Goal: Check status

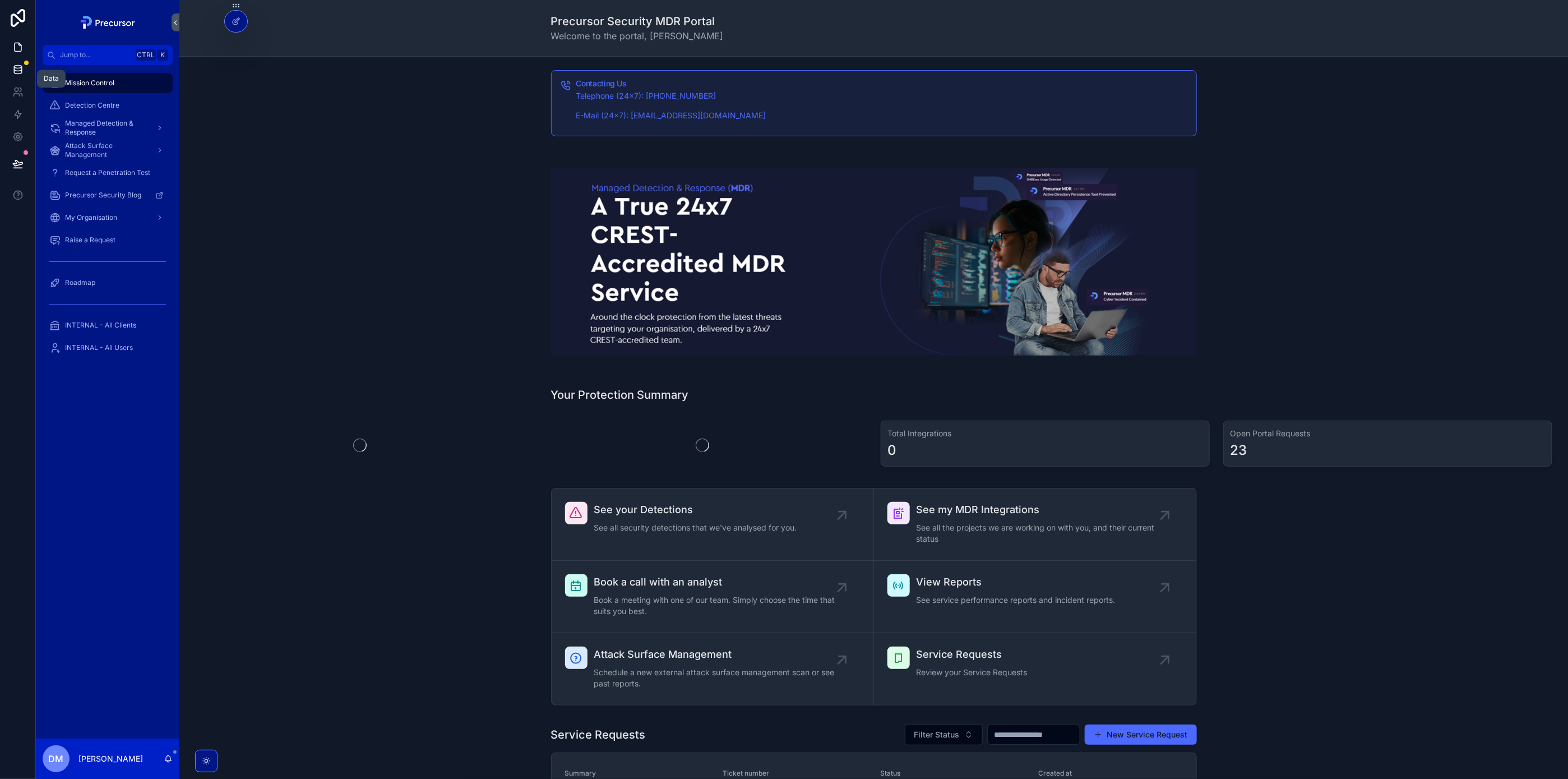
click at [21, 72] on icon at bounding box center [18, 71] width 7 height 4
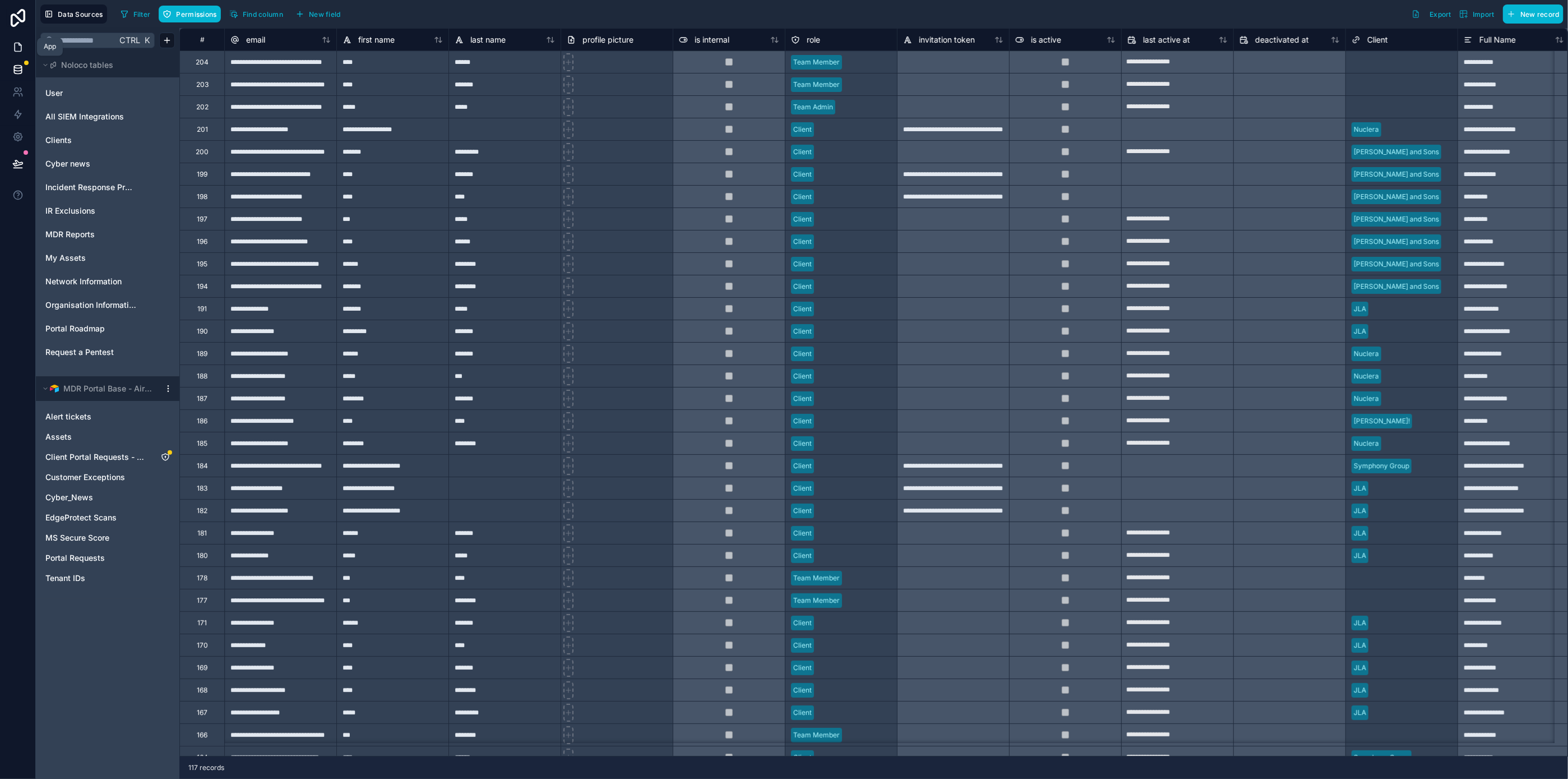
click at [21, 43] on icon at bounding box center [18, 46] width 12 height 12
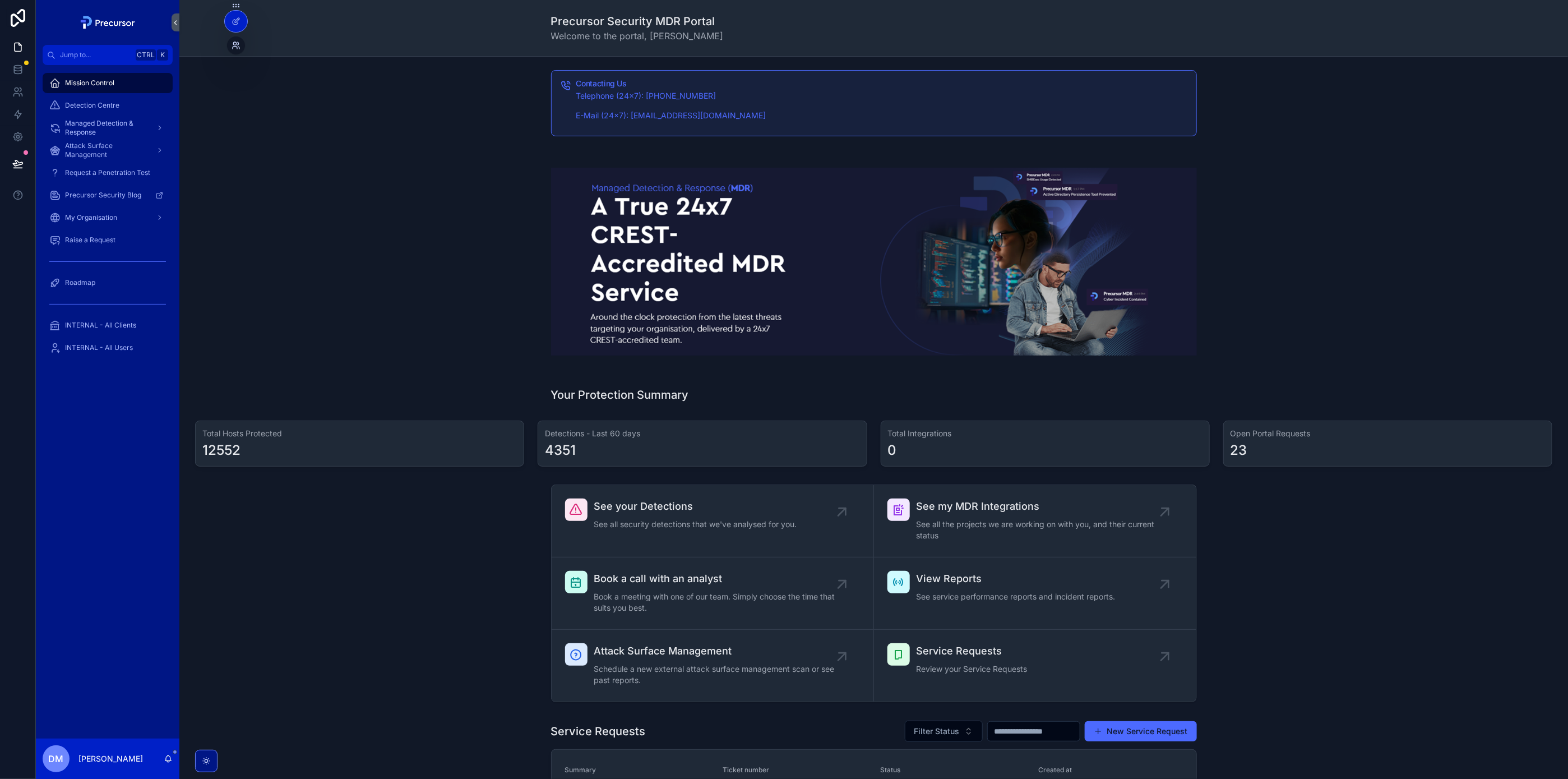
click at [236, 44] on icon at bounding box center [234, 43] width 3 height 3
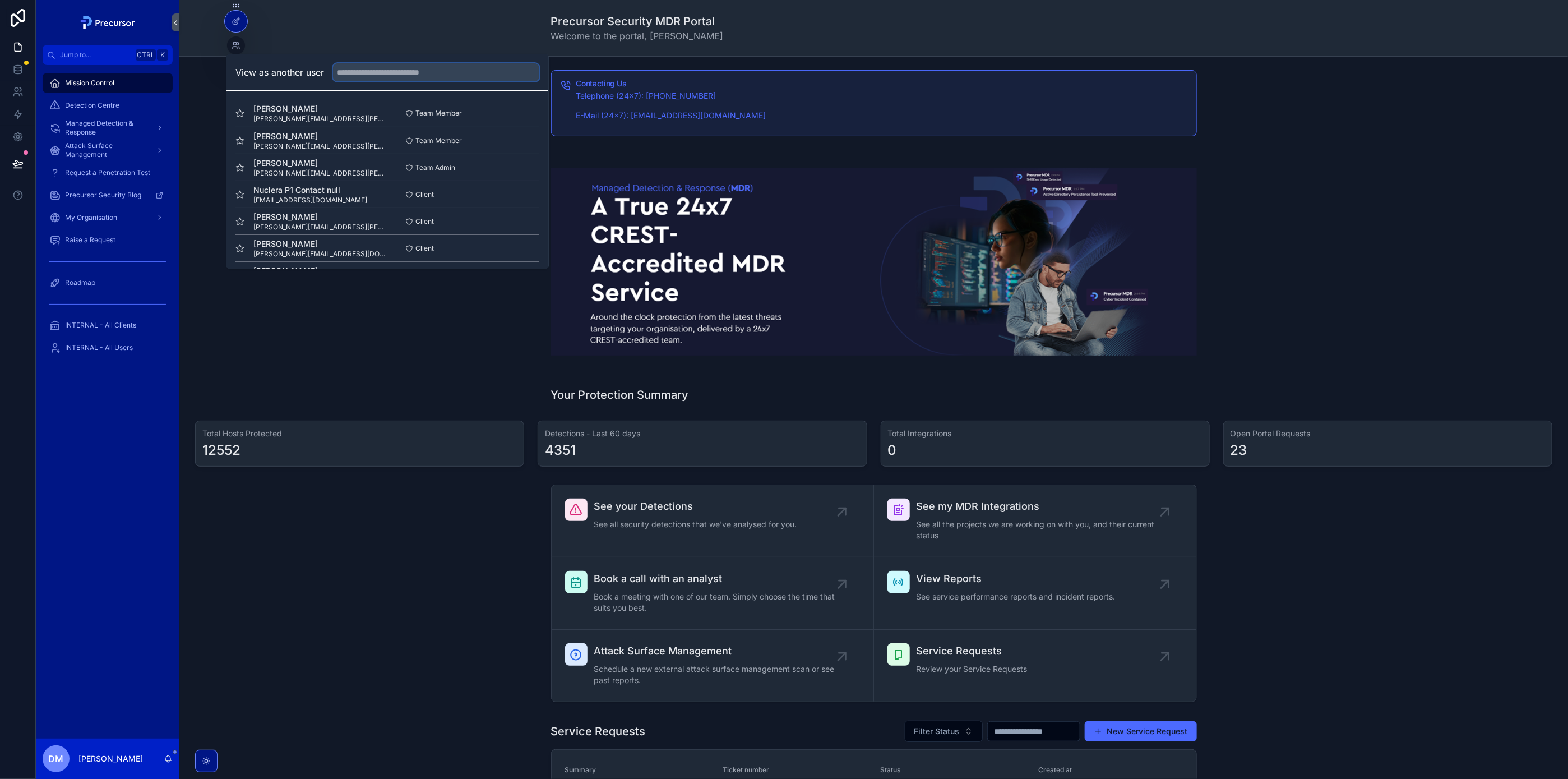
click at [362, 72] on input "text" at bounding box center [436, 72] width 206 height 18
type input "***"
click at [510, 110] on button "Select" at bounding box center [525, 113] width 29 height 16
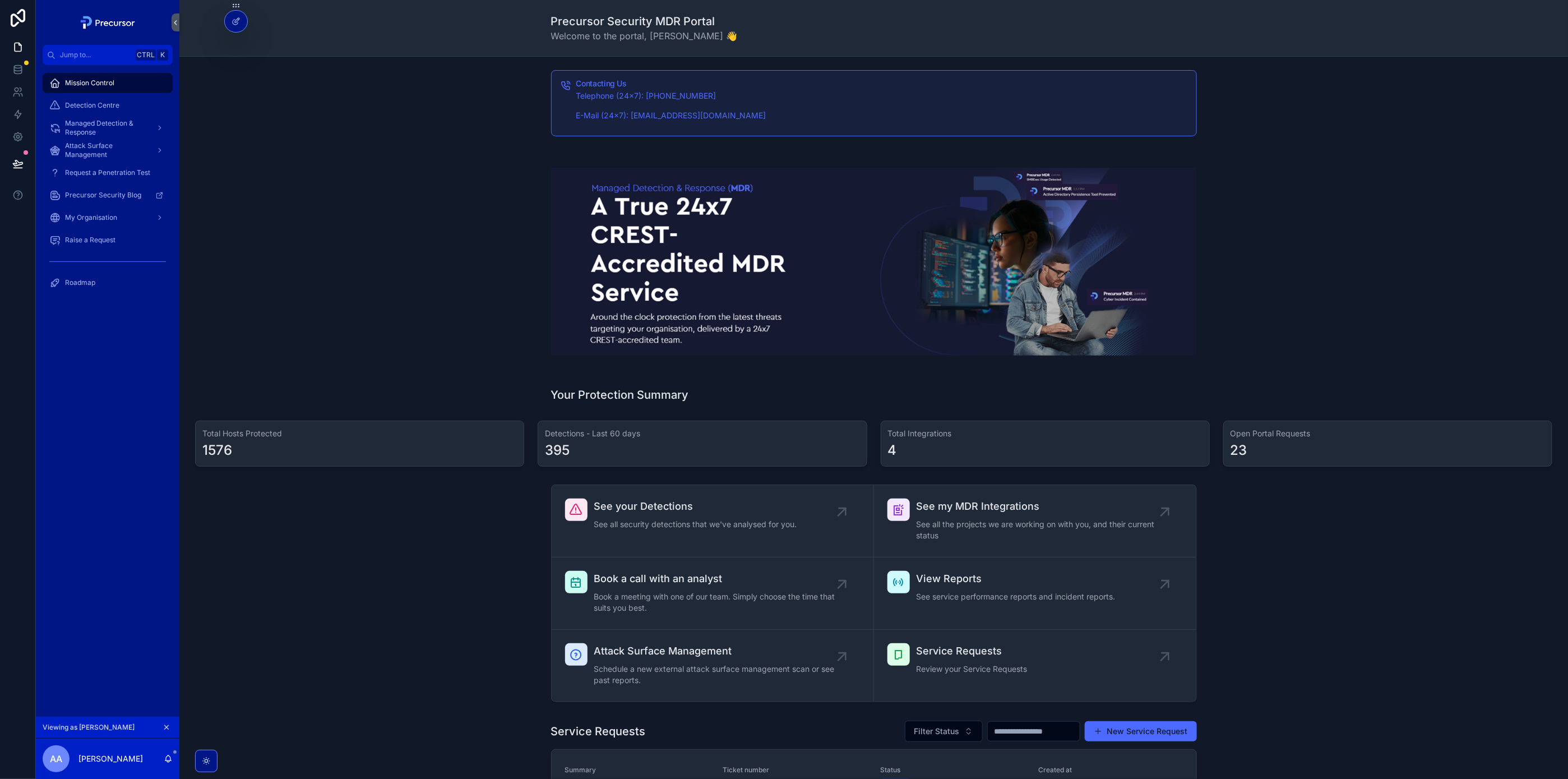
drag, startPoint x: 251, startPoint y: 370, endPoint x: 194, endPoint y: 218, distance: 162.3
click at [251, 370] on div "scrollable content" at bounding box center [874, 261] width 1371 height 224
click at [15, 60] on link at bounding box center [18, 69] width 36 height 22
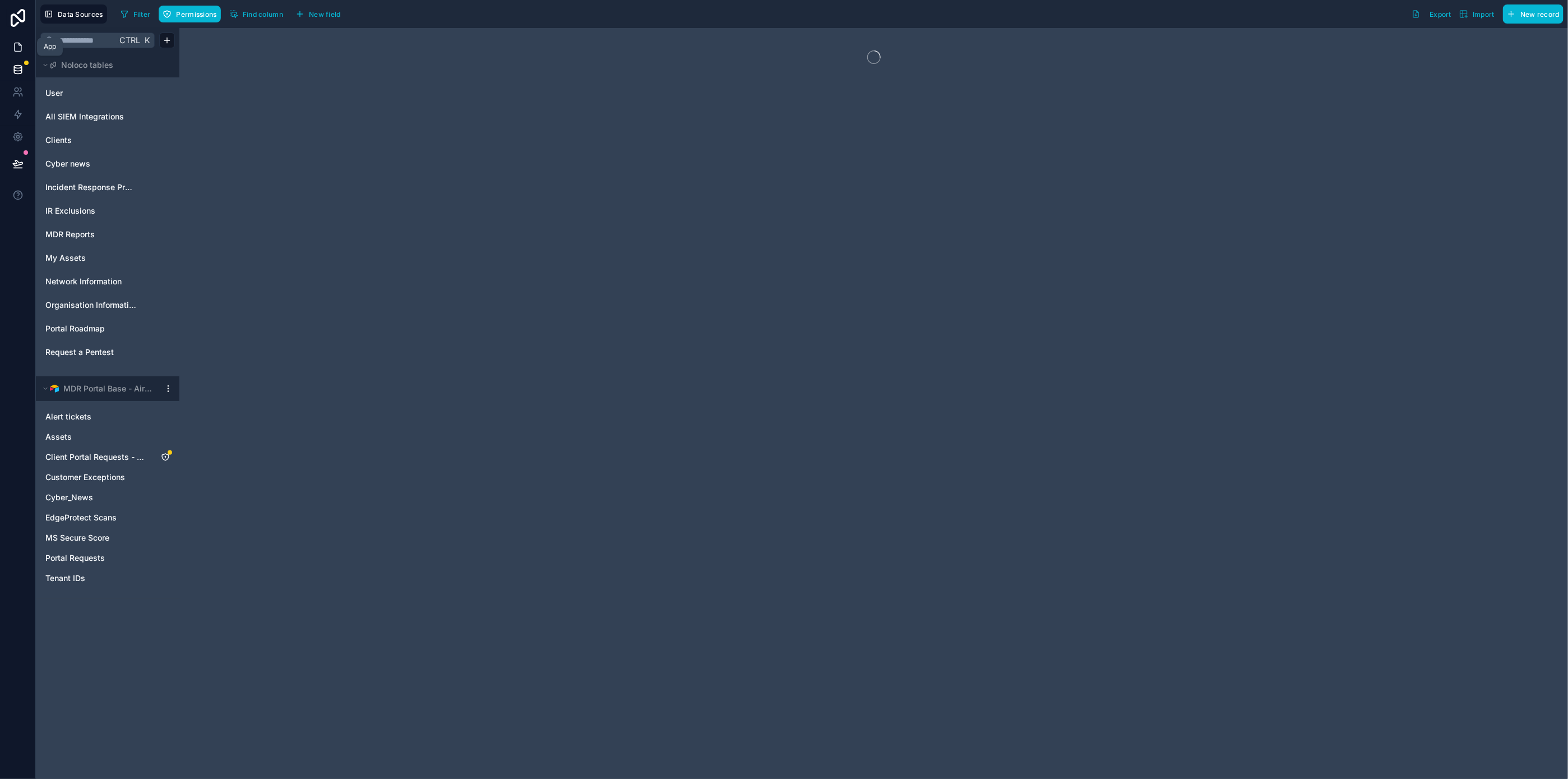
click at [15, 49] on icon at bounding box center [18, 46] width 12 height 12
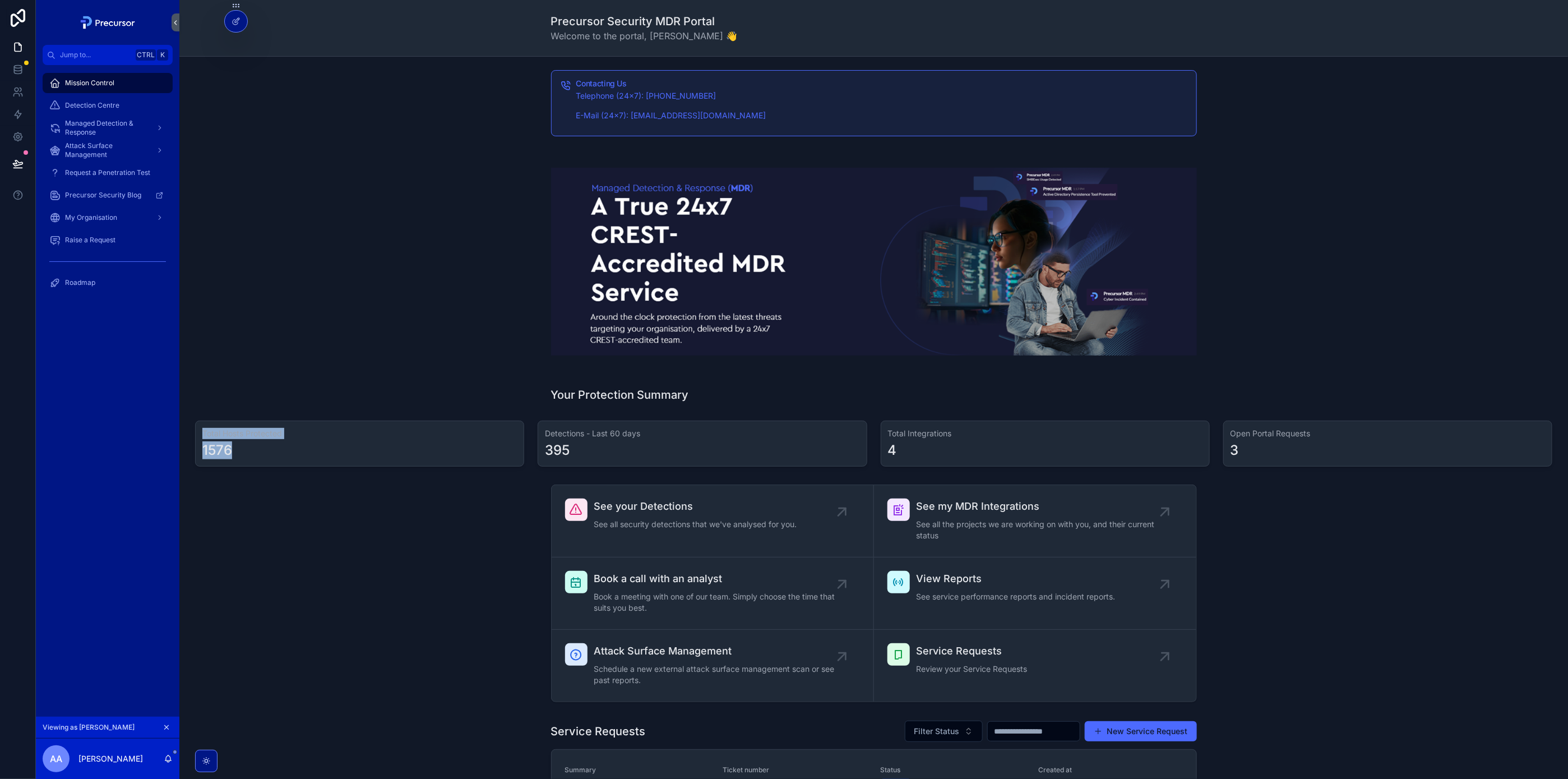
drag, startPoint x: 247, startPoint y: 455, endPoint x: 188, endPoint y: 424, distance: 66.6
click at [188, 424] on div "Total Hosts Protected 1576" at bounding box center [360, 443] width 343 height 55
click at [188, 422] on div "Total Hosts Protected 1576" at bounding box center [360, 443] width 343 height 55
click at [322, 375] on div "Contacting Us Telephone (24x7): 01912491612 E-Mail (24x7): soc@precursorsecurit…" at bounding box center [874, 483] width 1389 height 853
drag, startPoint x: 253, startPoint y: 447, endPoint x: 231, endPoint y: 463, distance: 27.2
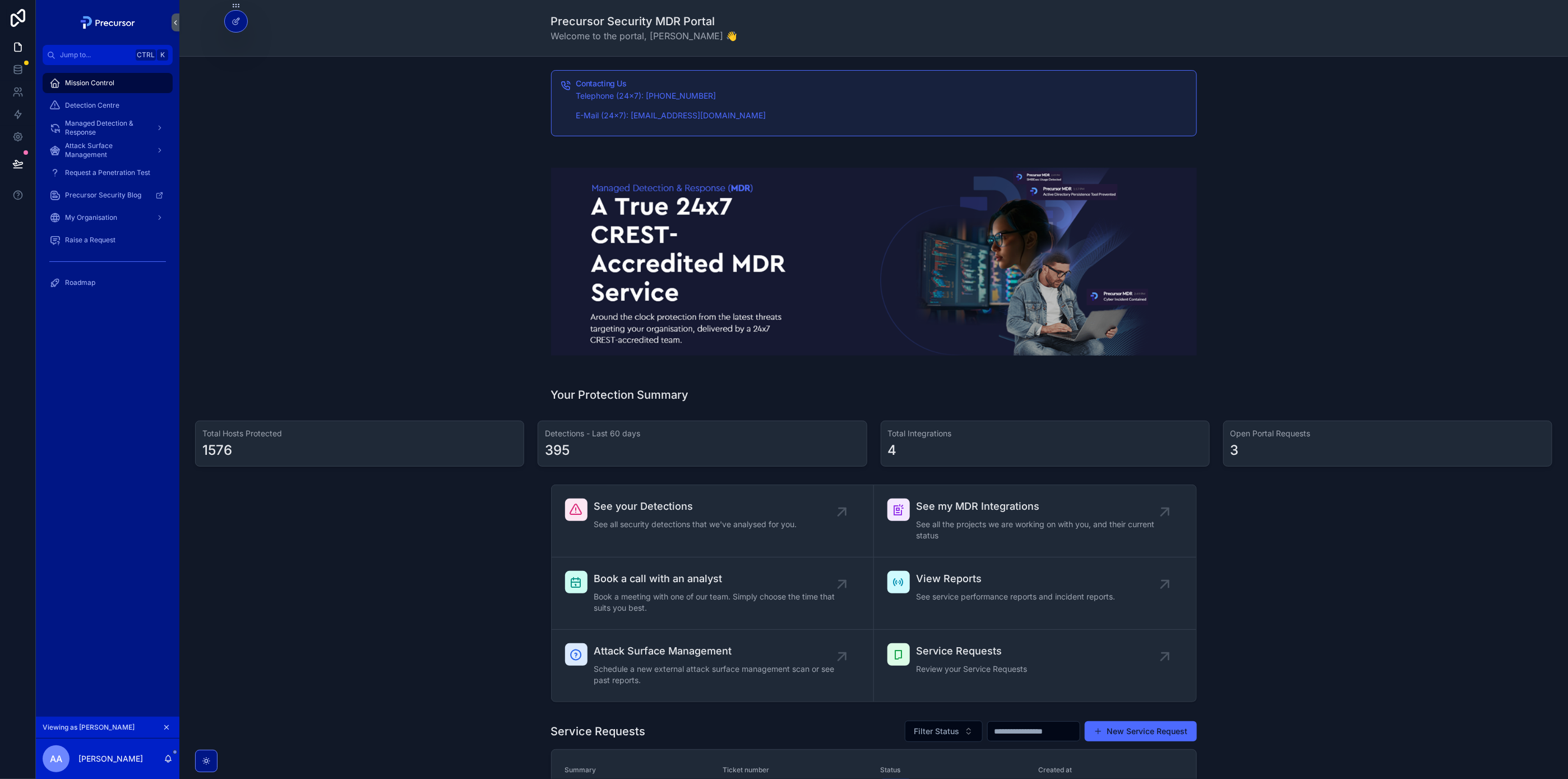
click at [251, 448] on div "1576" at bounding box center [360, 450] width 314 height 18
click at [313, 587] on div "See your Detections See all security detections that we've analysed for you. Se…" at bounding box center [874, 593] width 1371 height 227
drag, startPoint x: 228, startPoint y: 445, endPoint x: 192, endPoint y: 451, distance: 36.5
click at [192, 451] on div "Total Hosts Protected 1576" at bounding box center [360, 443] width 343 height 55
click at [1266, 227] on div "scrollable content" at bounding box center [874, 261] width 1371 height 224
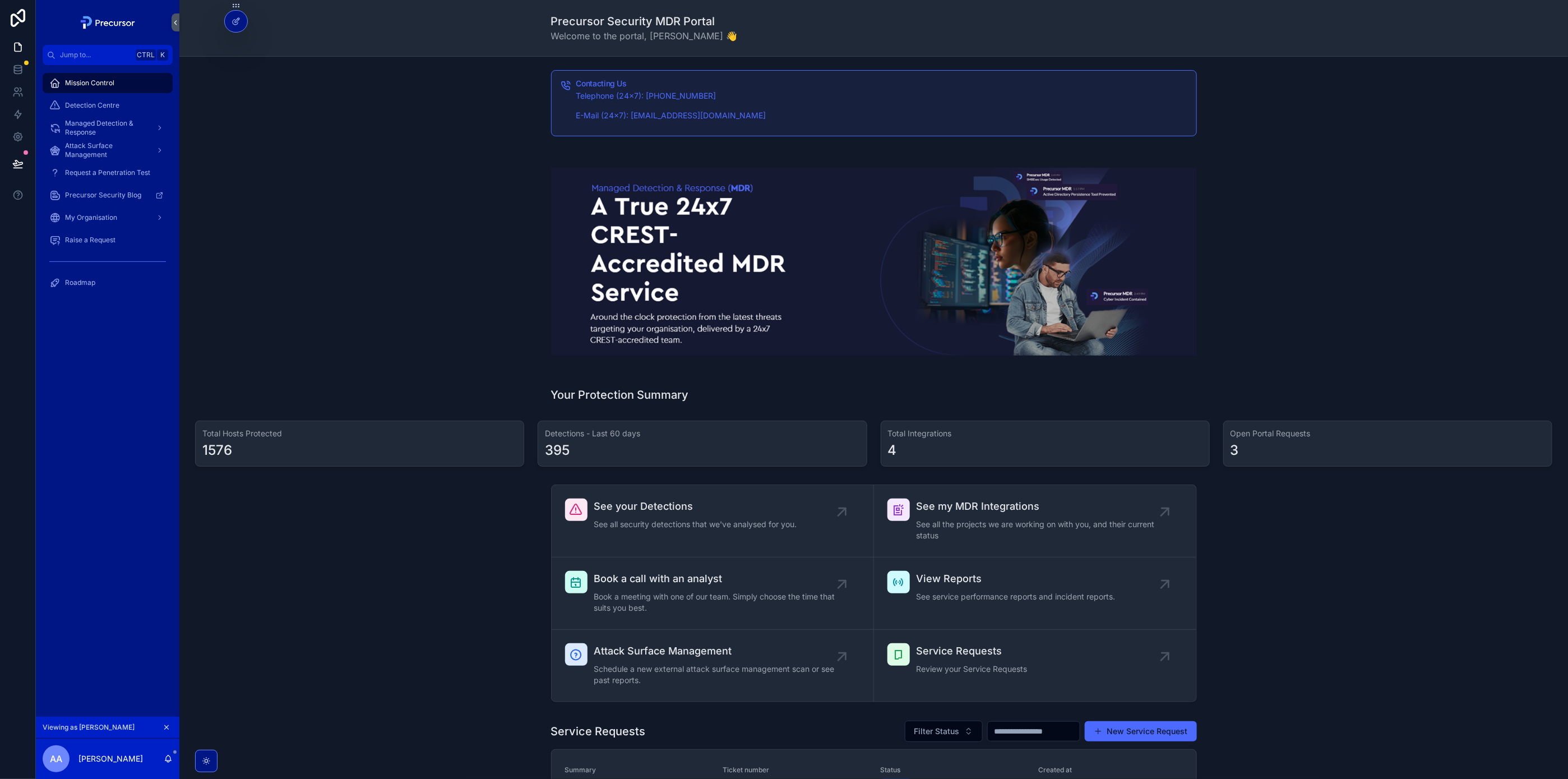
click at [254, 582] on div "See your Detections See all security detections that we've analysed for you. Se…" at bounding box center [874, 593] width 1371 height 227
